Goal: Task Accomplishment & Management: Use online tool/utility

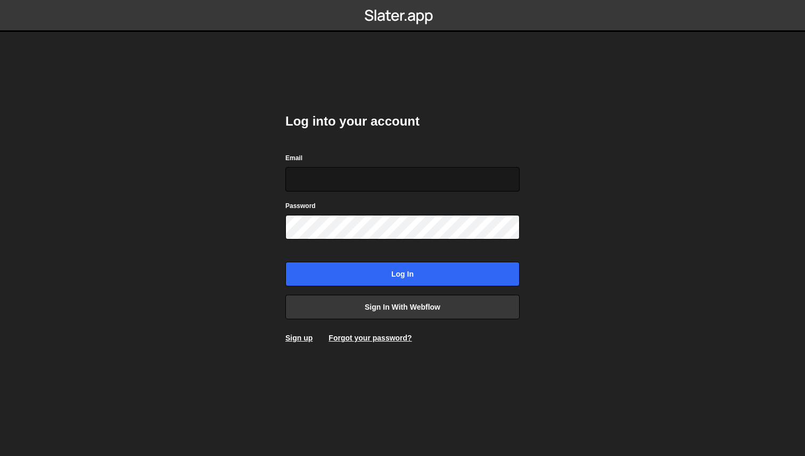
click at [473, 186] on input "Email" at bounding box center [402, 179] width 234 height 24
click at [403, 0] on com-1password-button at bounding box center [403, 0] width 0 height 0
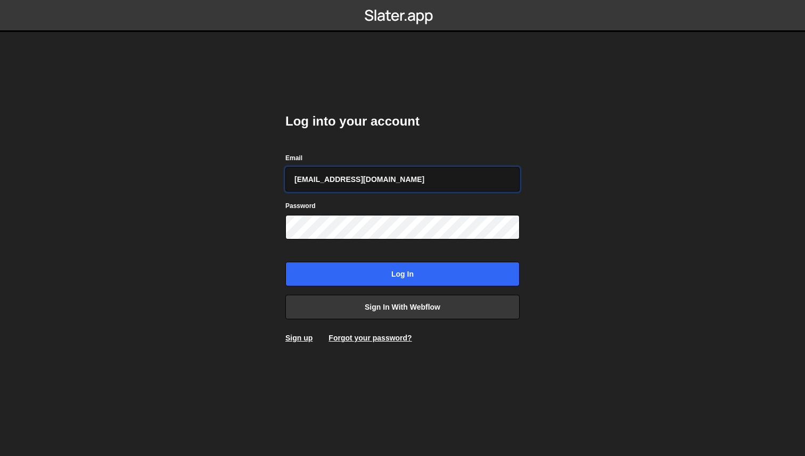
type input "lemi@edgarallan.com"
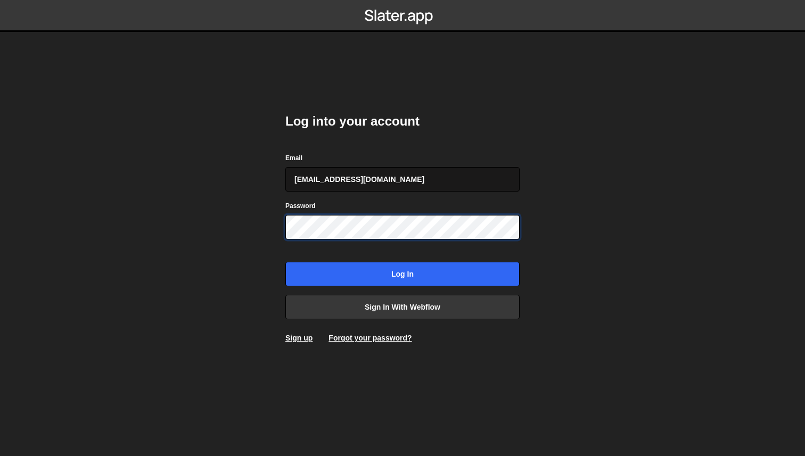
click at [285, 262] on input "Log in" at bounding box center [402, 274] width 234 height 24
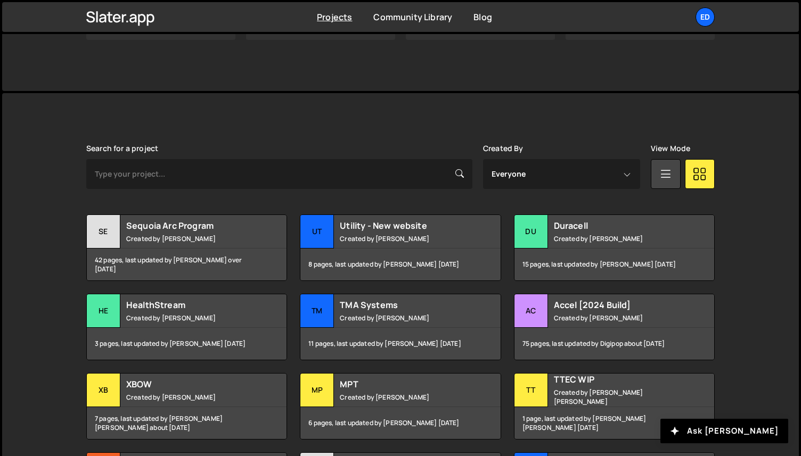
scroll to position [226, 0]
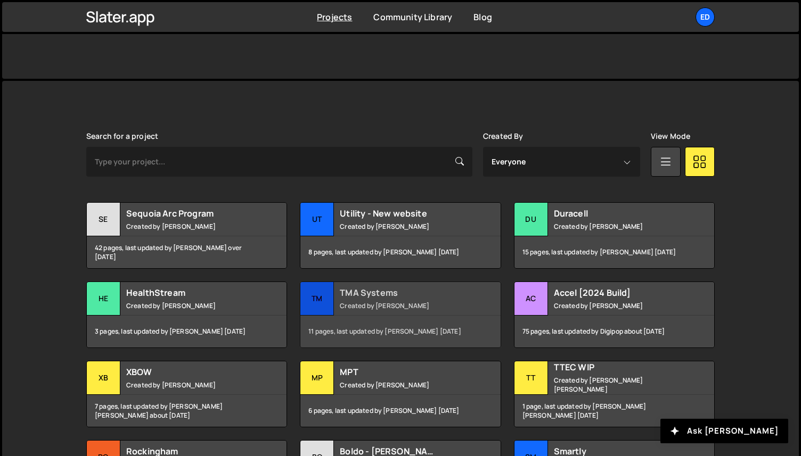
click at [403, 305] on small "Created by Felix Gonzalo" at bounding box center [404, 305] width 128 height 9
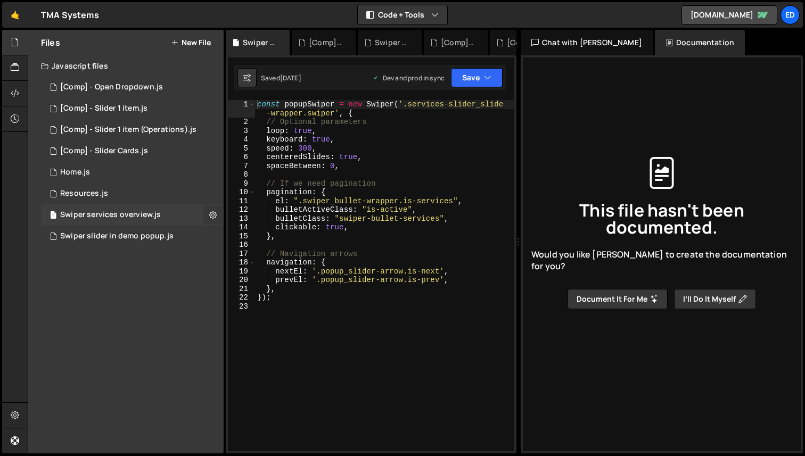
click at [216, 212] on icon at bounding box center [212, 215] width 7 height 10
type input "Swiper services overview"
radio input "true"
checkbox input "true"
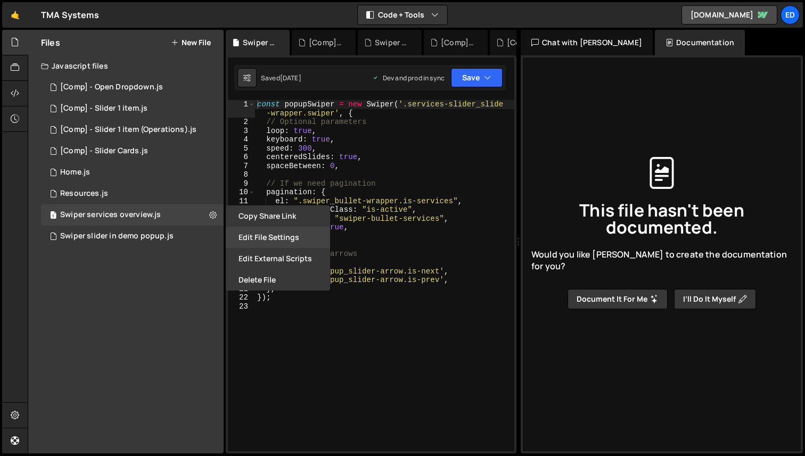
click at [282, 233] on button "Edit File Settings" at bounding box center [278, 237] width 104 height 21
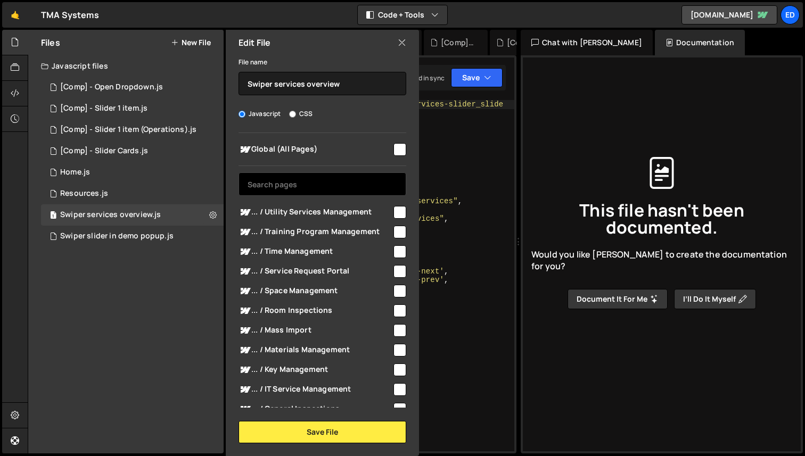
click at [324, 186] on input "text" at bounding box center [323, 184] width 168 height 23
paste input "services/administrative-services"
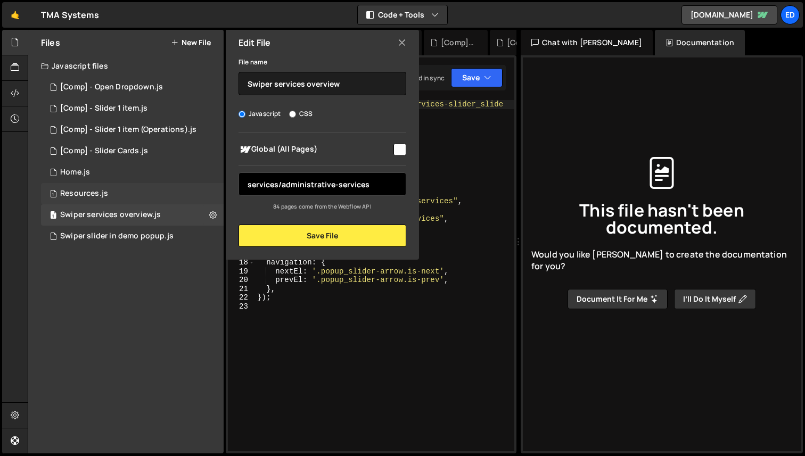
drag, startPoint x: 280, startPoint y: 186, endPoint x: 215, endPoint y: 186, distance: 64.4
click at [215, 186] on div "Files New File Javascript files 1 [Comp] - Open Dropdown.js 0 1 [Comp] - Slider…" at bounding box center [125, 242] width 195 height 424
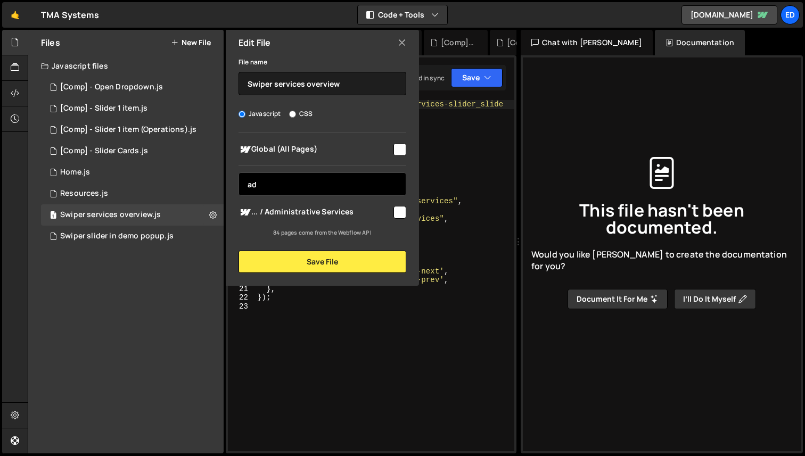
type input "ad"
click at [399, 211] on input "checkbox" at bounding box center [399, 212] width 13 height 13
checkbox input "true"
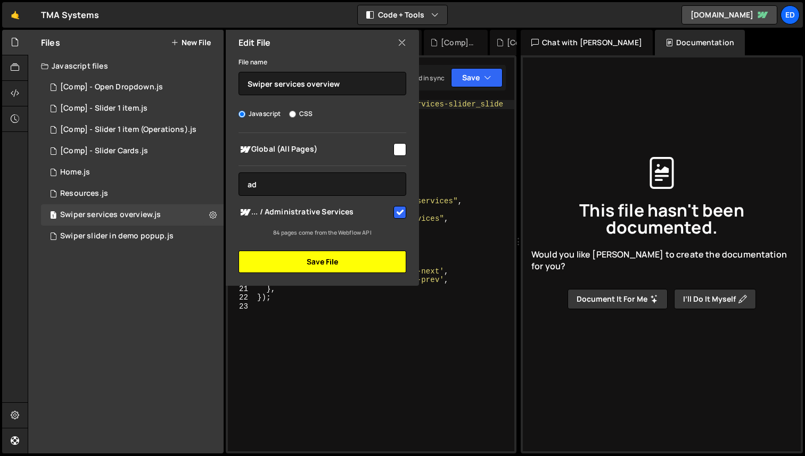
click at [348, 258] on button "Save File" at bounding box center [323, 262] width 168 height 22
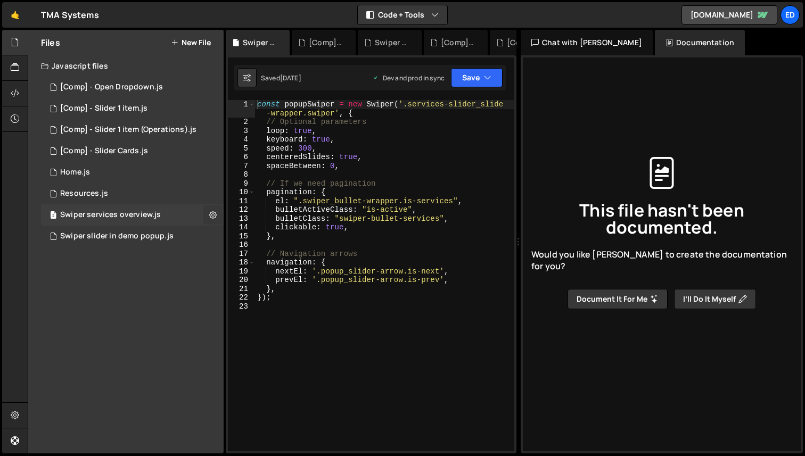
click at [213, 217] on icon at bounding box center [212, 215] width 7 height 10
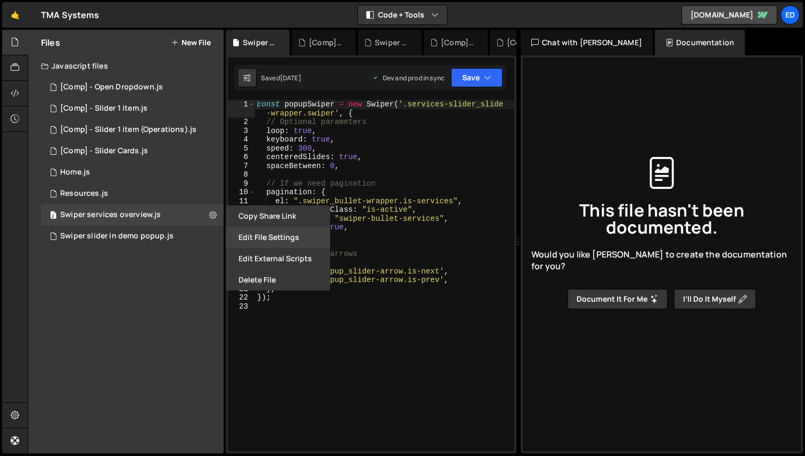
click at [294, 244] on button "Edit File Settings" at bounding box center [278, 237] width 104 height 21
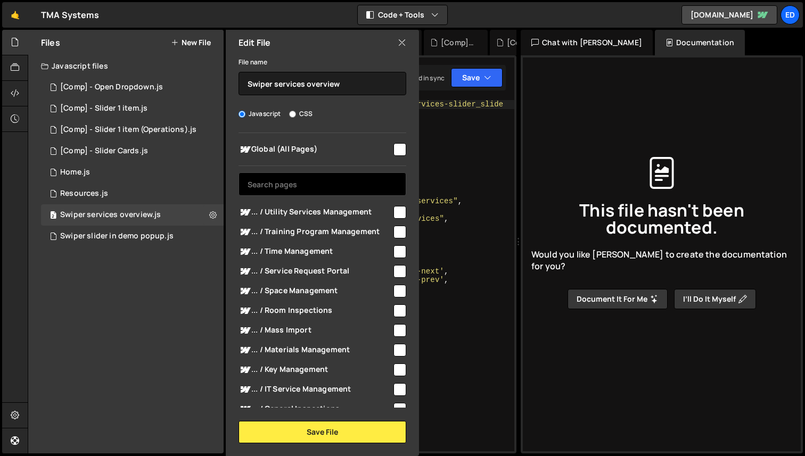
click at [316, 183] on input "text" at bounding box center [323, 184] width 168 height 23
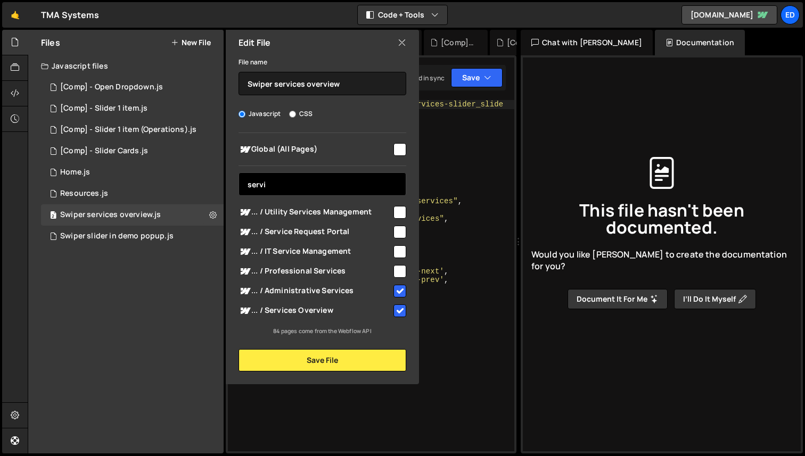
type input "serv"
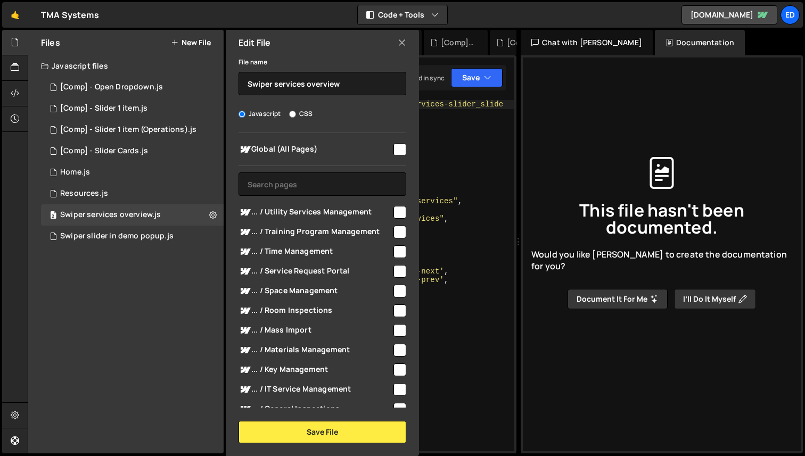
click at [403, 41] on icon at bounding box center [402, 43] width 9 height 12
